Goal: Information Seeking & Learning: Learn about a topic

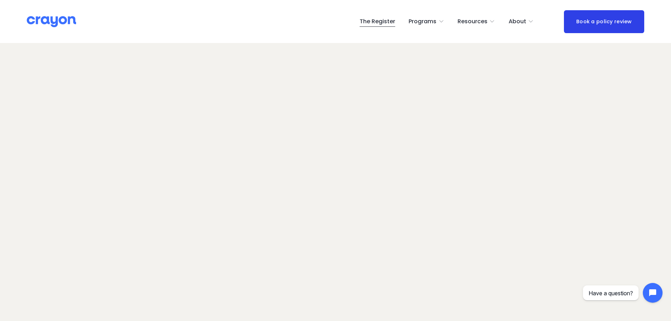
click at [383, 23] on link "The Register" at bounding box center [378, 21] width 36 height 11
click at [42, 21] on img at bounding box center [51, 22] width 49 height 12
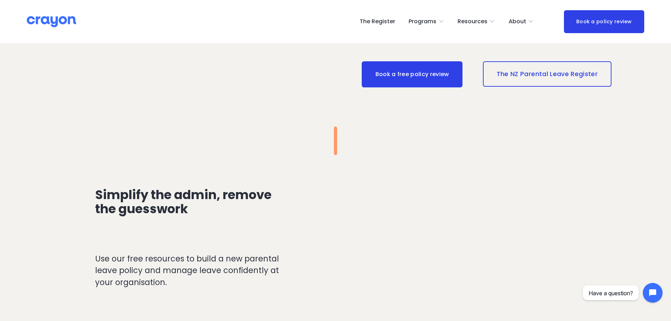
scroll to position [810, 0]
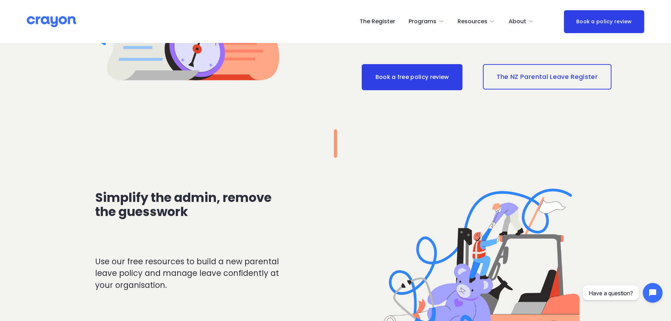
click at [555, 77] on link "The NZ Parental Leave Register" at bounding box center [547, 76] width 129 height 25
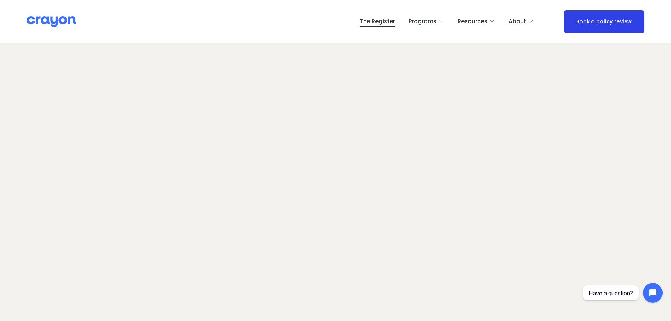
scroll to position [35, 0]
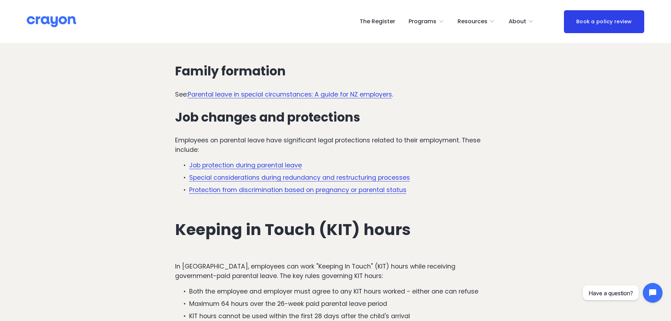
scroll to position [1726, 0]
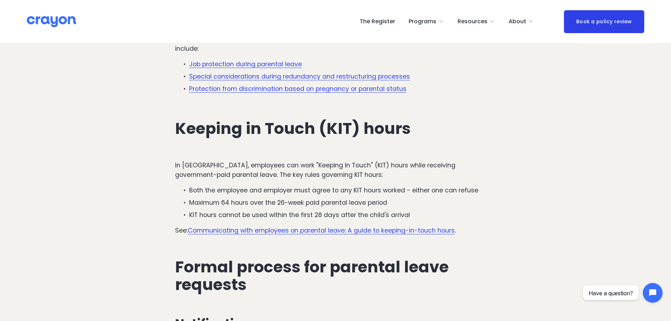
drag, startPoint x: 72, startPoint y: 87, endPoint x: 20, endPoint y: 101, distance: 53.5
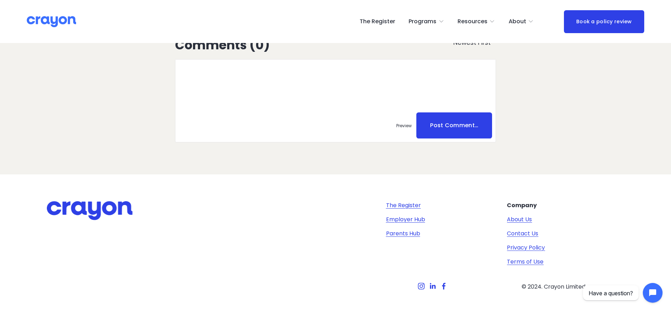
scroll to position [2863, 0]
